Goal: Information Seeking & Learning: Learn about a topic

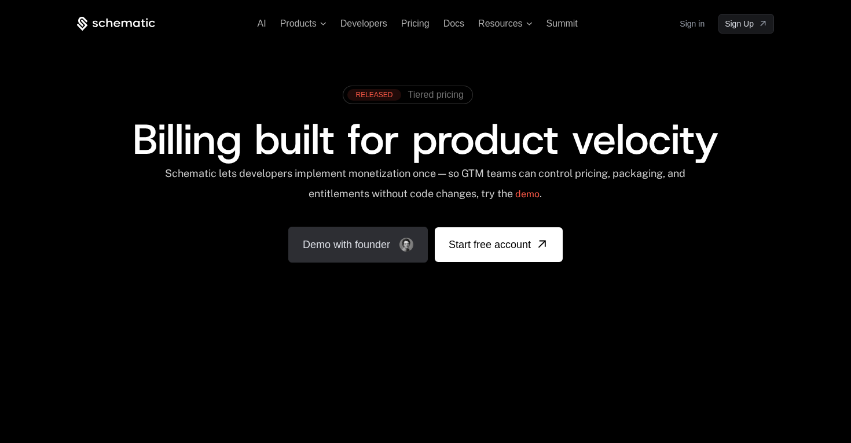
click at [368, 254] on link "Demo with founder" at bounding box center [357, 245] width 139 height 36
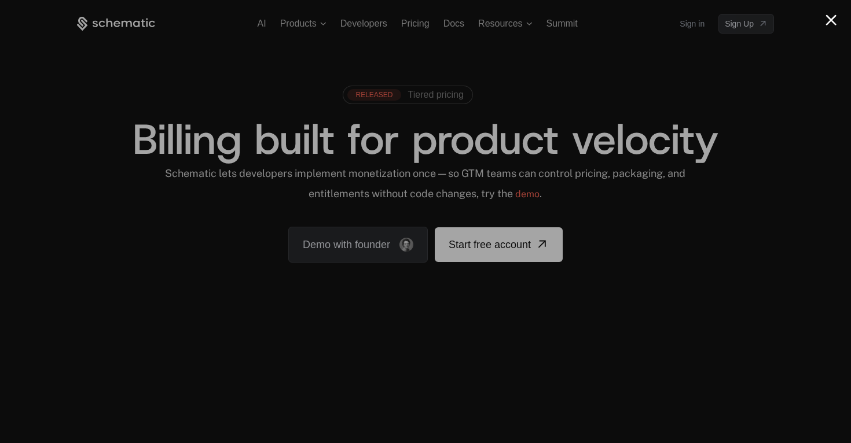
click at [830, 18] on button "Close modal" at bounding box center [830, 19] width 11 height 11
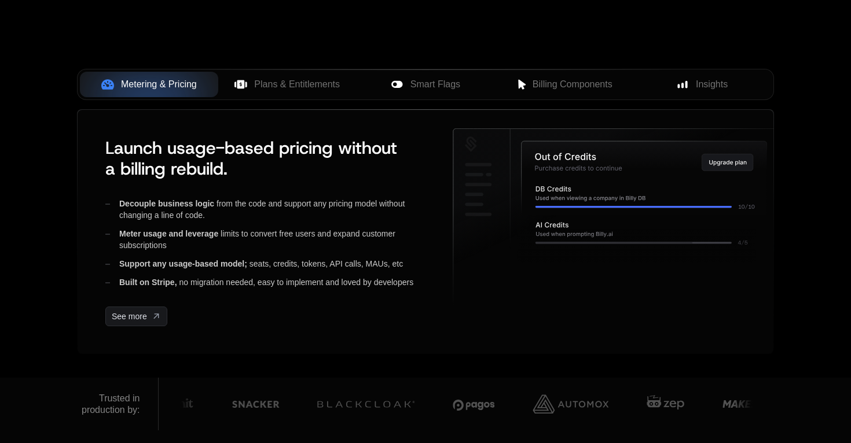
scroll to position [476, 0]
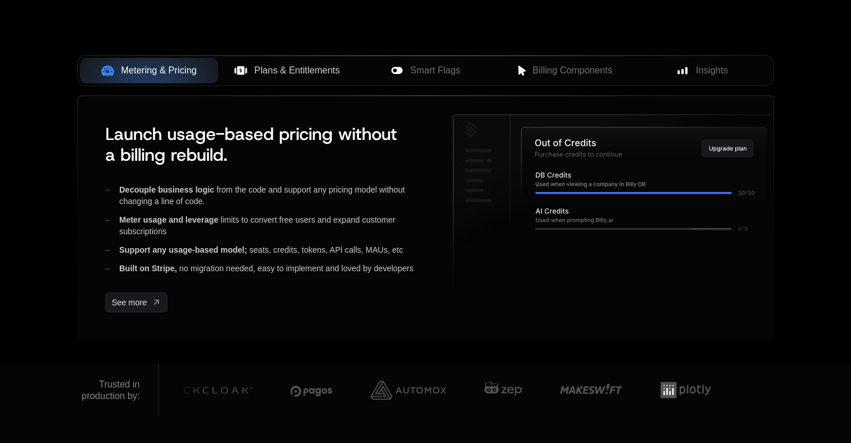
click at [322, 79] on button "Plans & Entitlements" at bounding box center [287, 70] width 138 height 25
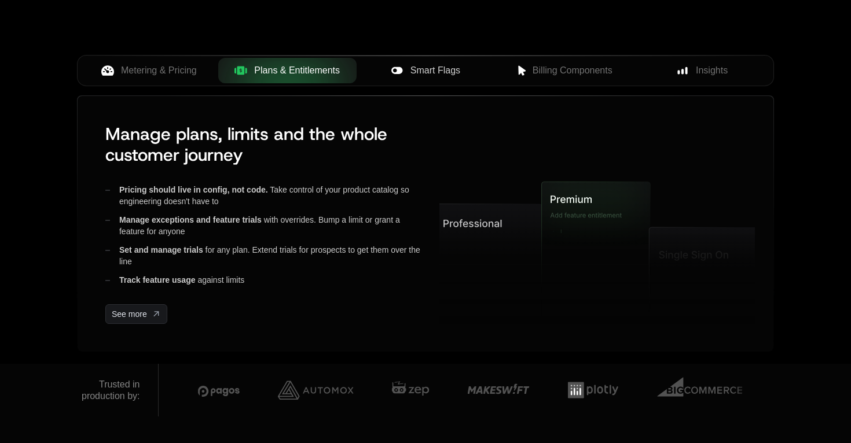
click at [398, 81] on button "Smart Flags" at bounding box center [425, 70] width 138 height 25
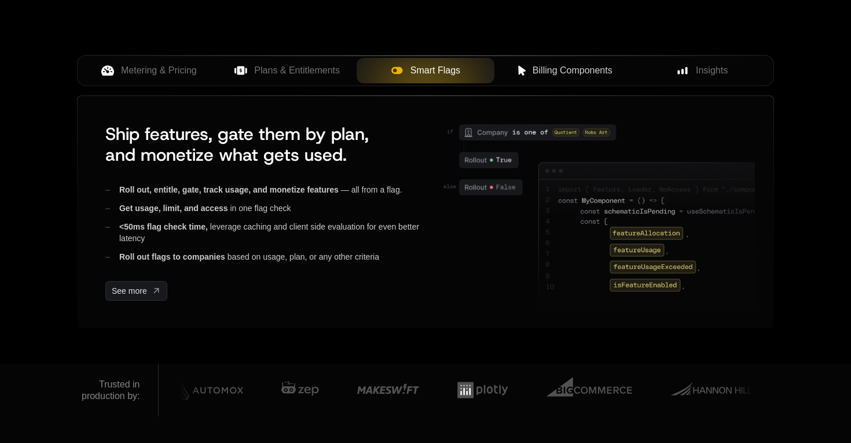
click at [566, 81] on button "Billing Components" at bounding box center [563, 70] width 138 height 25
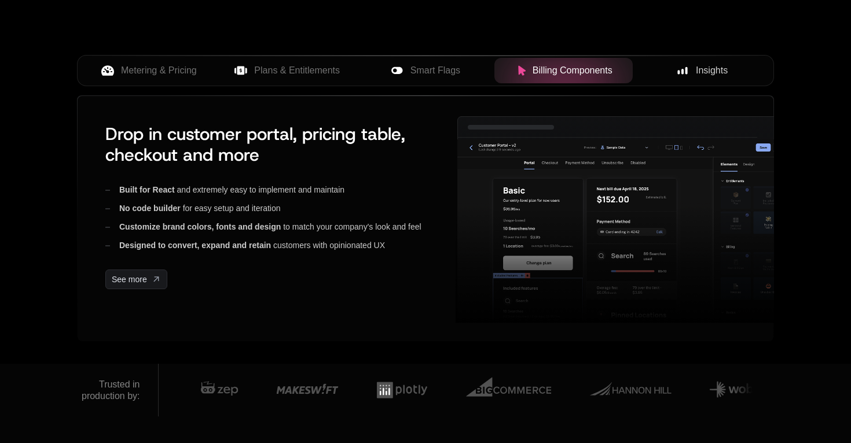
click at [695, 69] on div "Insights" at bounding box center [702, 71] width 120 height 14
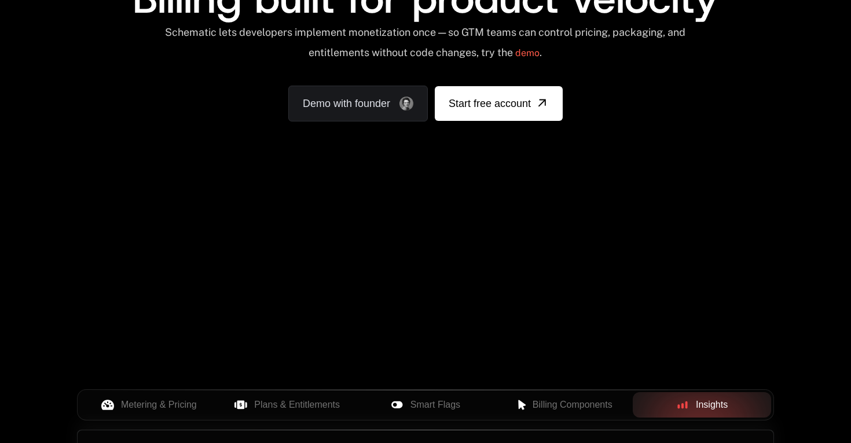
scroll to position [0, 0]
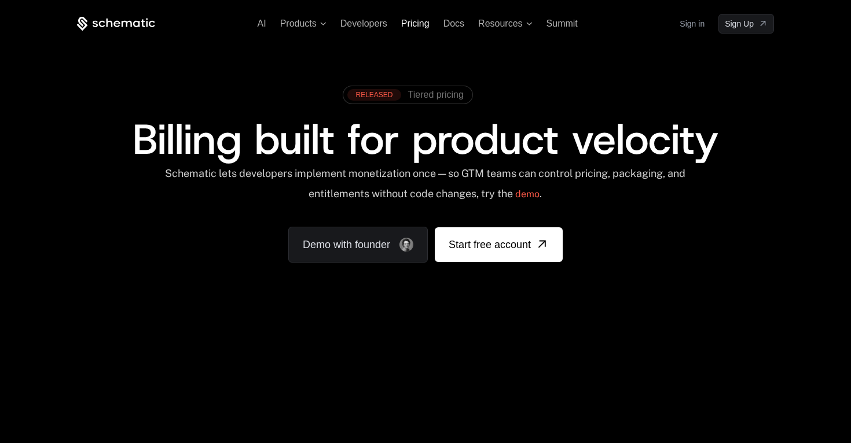
click at [417, 27] on span "Pricing" at bounding box center [415, 24] width 28 height 10
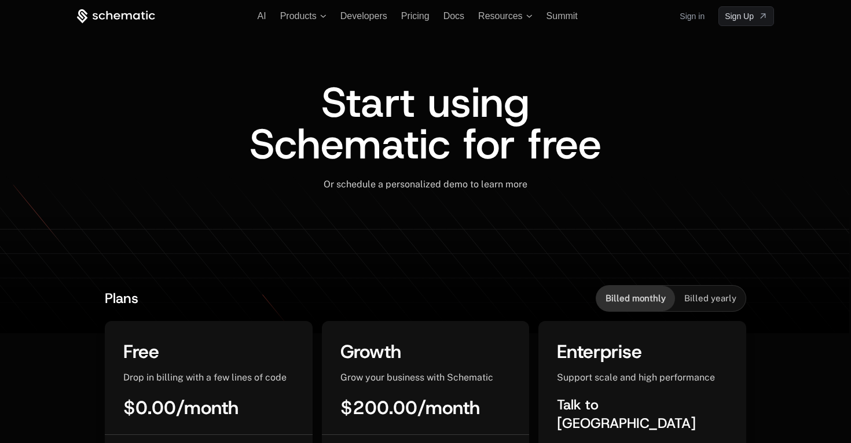
scroll to position [9, 0]
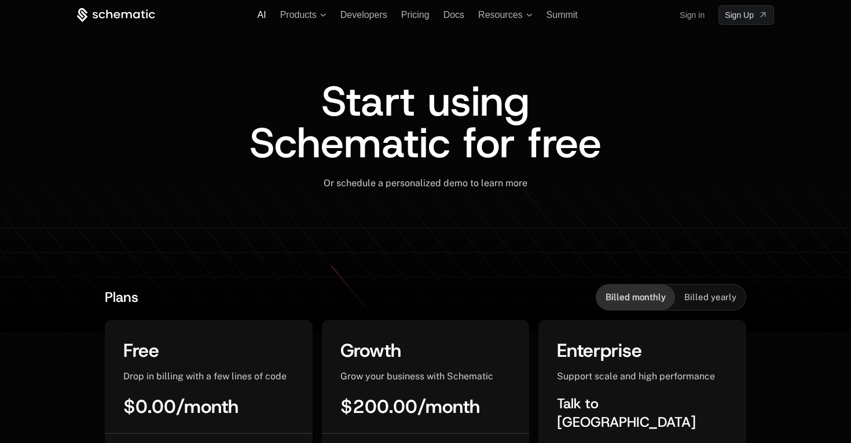
click at [264, 10] on span "AI" at bounding box center [261, 15] width 9 height 10
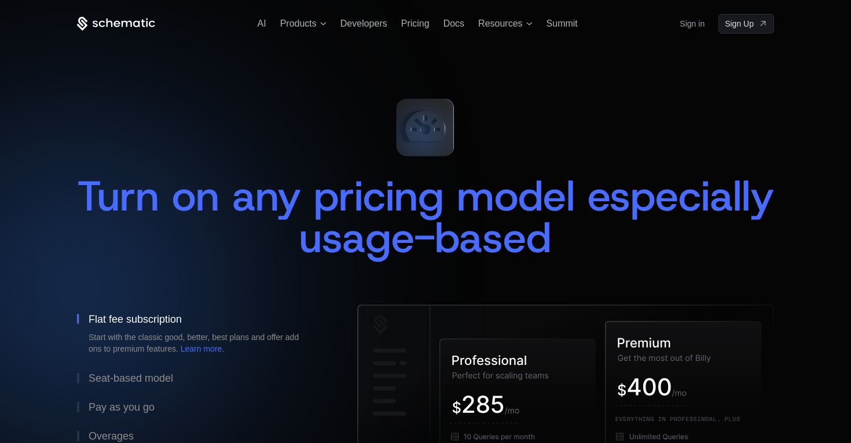
click at [464, 25] on ul "AI Products Developers Pricing Docs Resources Summit" at bounding box center [417, 24] width 320 height 10
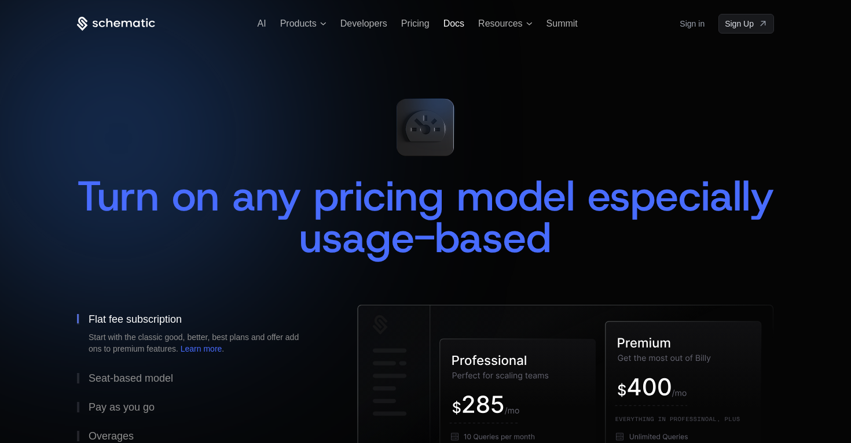
click at [444, 23] on span "Docs" at bounding box center [453, 24] width 21 height 10
